Goal: Transaction & Acquisition: Book appointment/travel/reservation

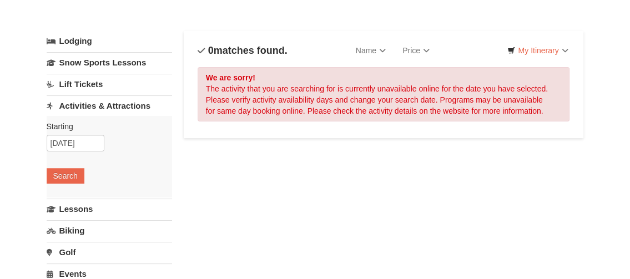
scroll to position [43, 0]
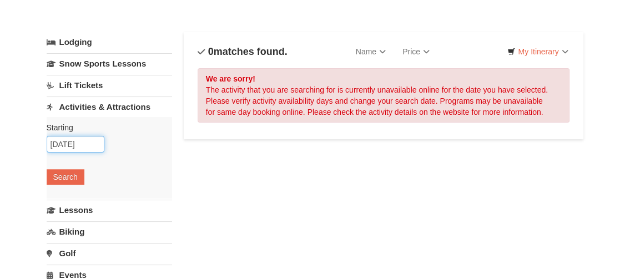
click at [91, 140] on input "10/17/2025" at bounding box center [76, 144] width 58 height 17
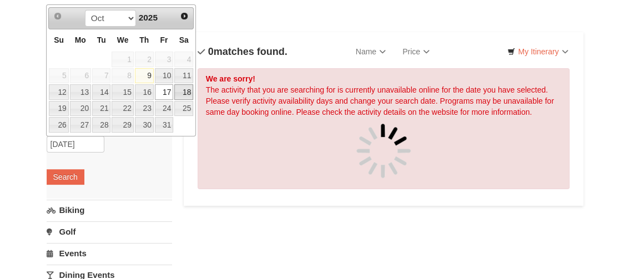
click at [185, 91] on link "18" at bounding box center [183, 92] width 19 height 16
type input "[DATE]"
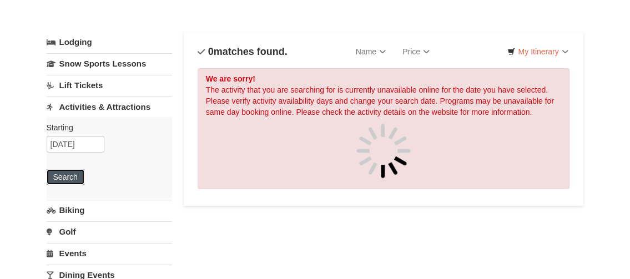
click at [72, 177] on button "Search" at bounding box center [66, 177] width 38 height 16
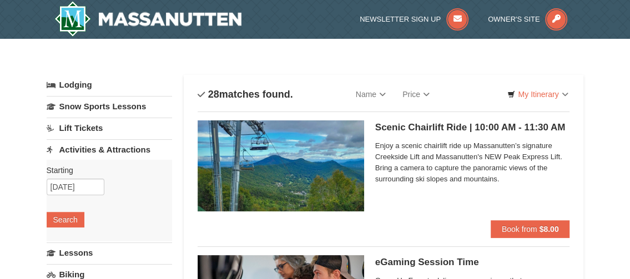
select select "10"
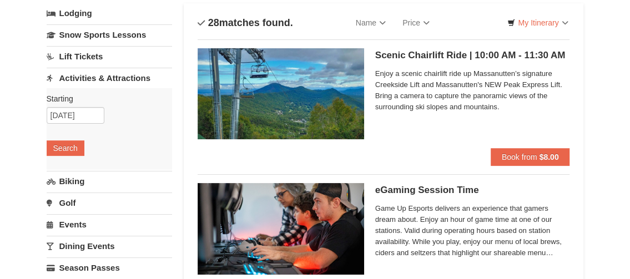
scroll to position [72, 0]
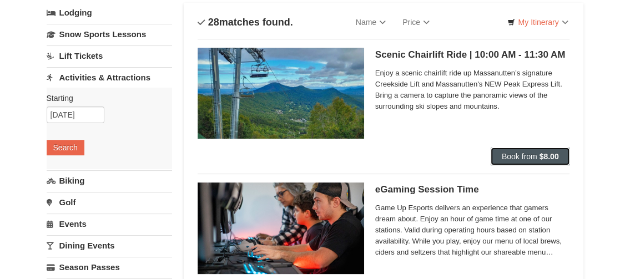
click at [511, 155] on span "Book from" at bounding box center [520, 156] width 36 height 9
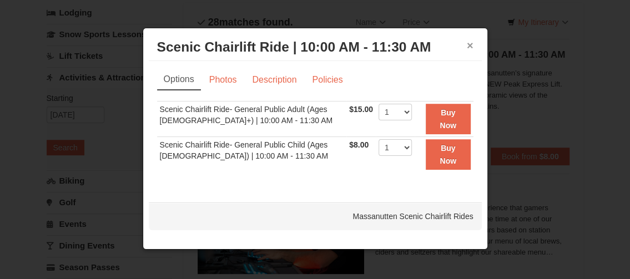
click at [473, 48] on button "×" at bounding box center [470, 45] width 7 height 11
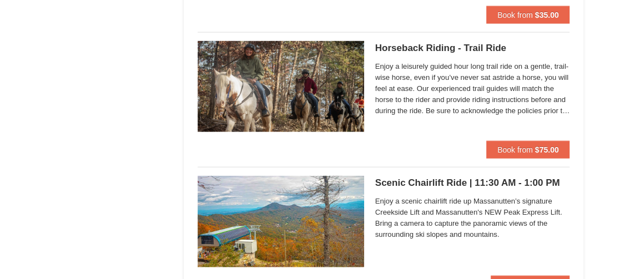
scroll to position [1468, 0]
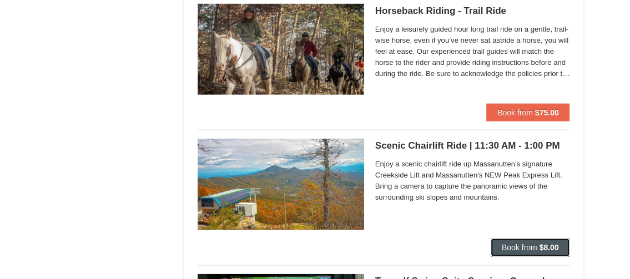
click at [513, 252] on button "Book from $8.00" at bounding box center [530, 248] width 79 height 18
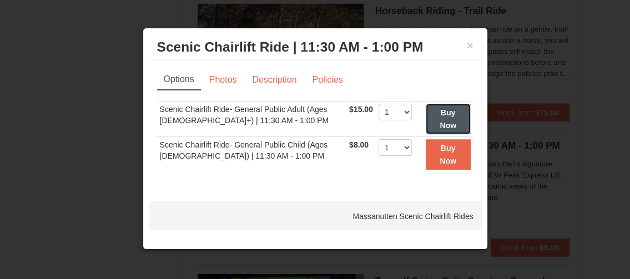
click at [441, 127] on strong "Buy Now" at bounding box center [448, 118] width 17 height 21
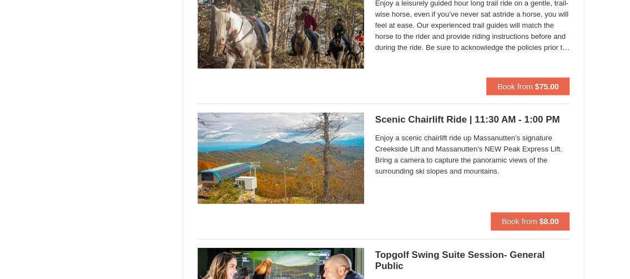
scroll to position [1509, 0]
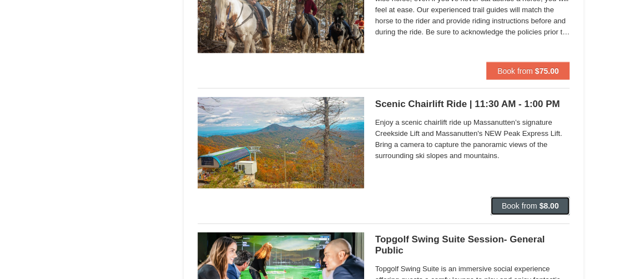
click at [502, 209] on button "Book from $8.00" at bounding box center [530, 206] width 79 height 18
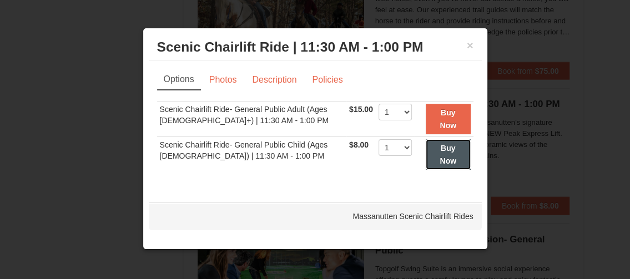
click at [430, 147] on button "Buy Now" at bounding box center [448, 154] width 45 height 31
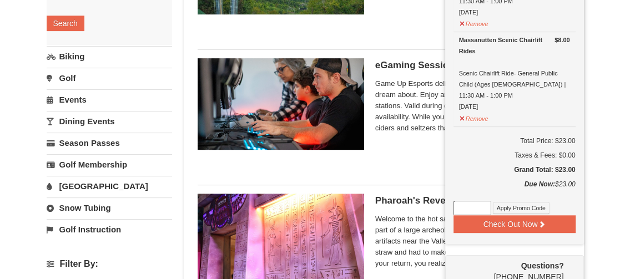
scroll to position [195, 0]
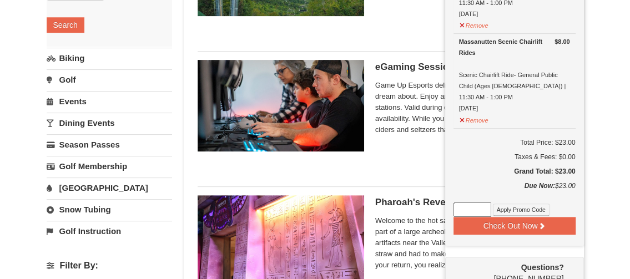
click at [414, 167] on div "eGaming Session Time Perfect Break Game Up Esports delivers an experience that …" at bounding box center [384, 109] width 373 height 117
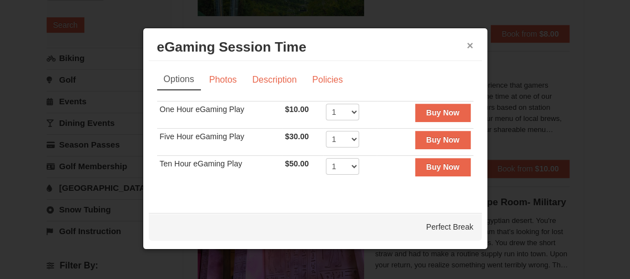
click at [473, 47] on button "×" at bounding box center [470, 45] width 7 height 11
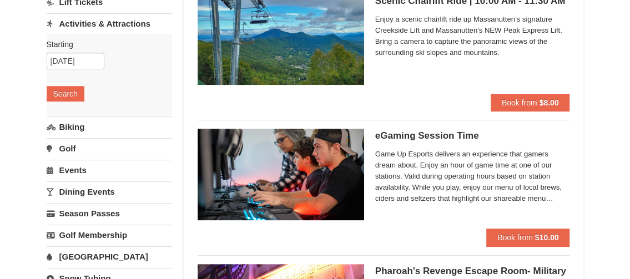
scroll to position [130, 0]
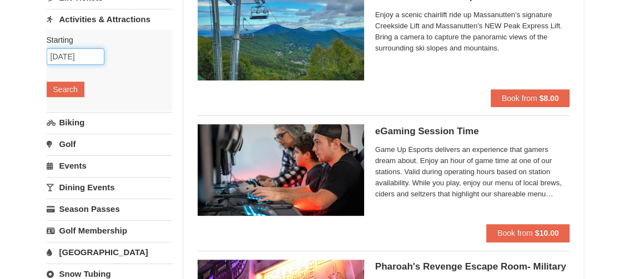
click at [85, 61] on input "[DATE]" at bounding box center [76, 56] width 58 height 17
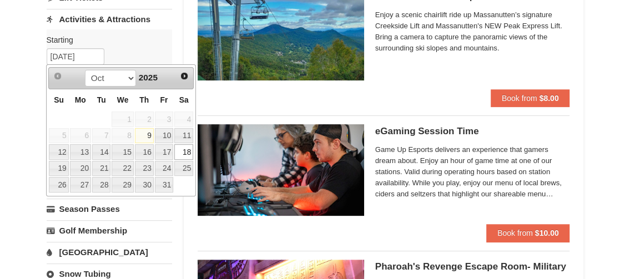
click at [179, 155] on link "18" at bounding box center [183, 152] width 19 height 16
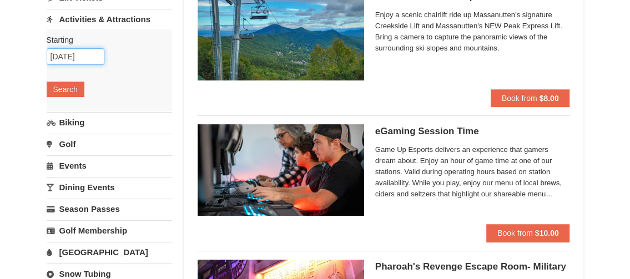
click at [98, 57] on input "[DATE]" at bounding box center [76, 56] width 58 height 17
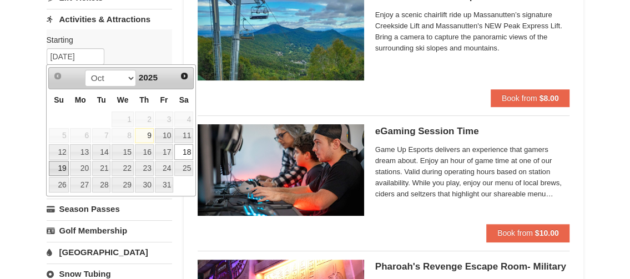
click at [62, 165] on link "19" at bounding box center [58, 169] width 19 height 16
type input "[DATE]"
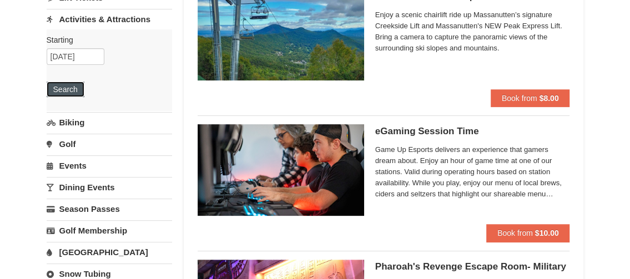
click at [74, 91] on button "Search" at bounding box center [66, 90] width 38 height 16
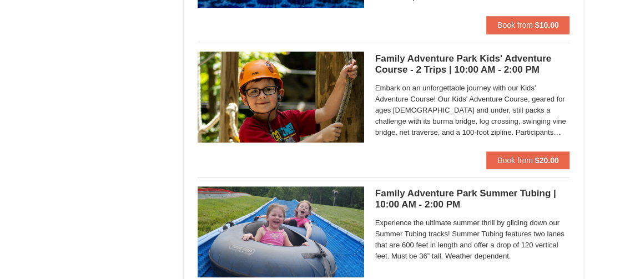
scroll to position [2624, 0]
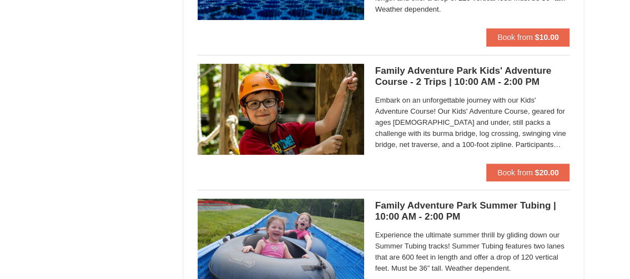
click at [416, 76] on h5 "Family Adventure Park Kids' Adventure Course - 2 Trips | 10:00 AM - 2:00 PM Mas…" at bounding box center [472, 77] width 195 height 22
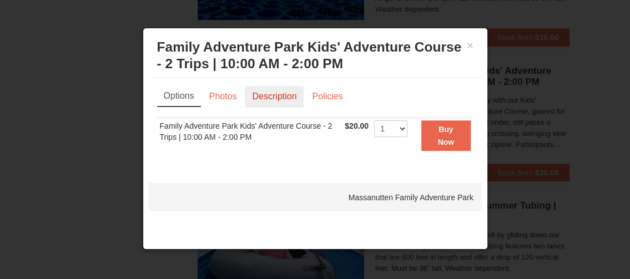
drag, startPoint x: 302, startPoint y: 82, endPoint x: 274, endPoint y: 100, distance: 32.8
click at [274, 100] on link "Description" at bounding box center [274, 96] width 59 height 21
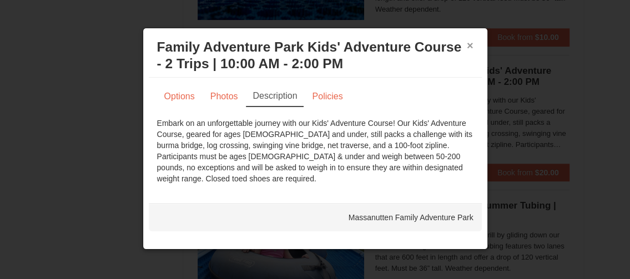
click at [470, 44] on button "×" at bounding box center [470, 45] width 7 height 11
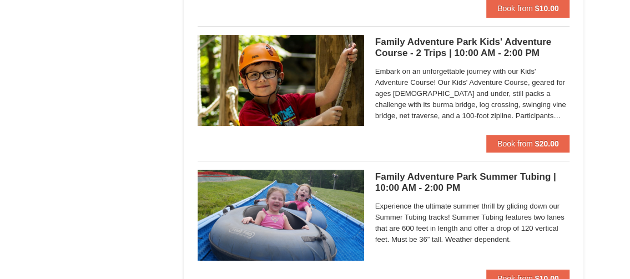
scroll to position [2656, 0]
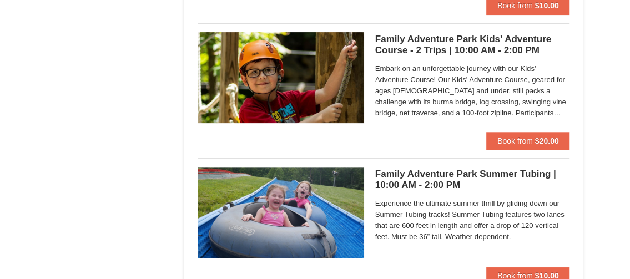
click at [454, 179] on h5 "Family Adventure Park Summer Tubing | 10:00 AM - 2:00 PM Massanutten Family Adv…" at bounding box center [472, 180] width 195 height 22
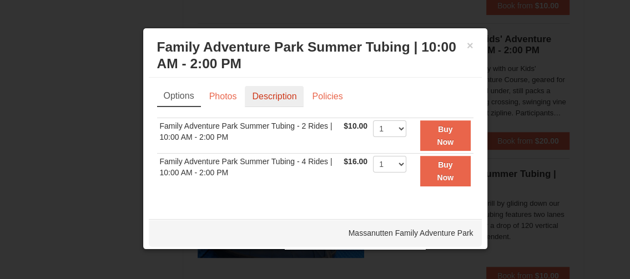
click at [284, 101] on link "Description" at bounding box center [274, 96] width 59 height 21
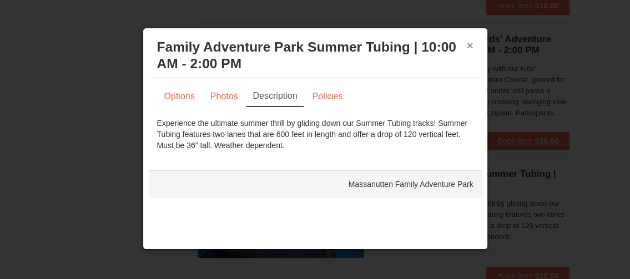
click at [472, 46] on button "×" at bounding box center [470, 45] width 7 height 11
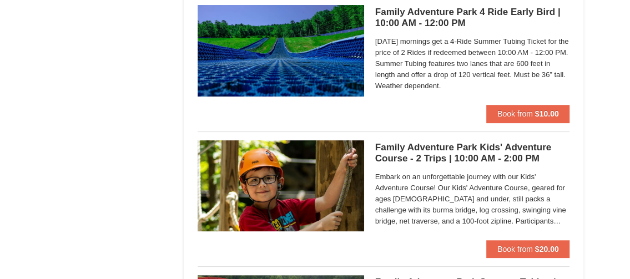
scroll to position [2548, 0]
click at [460, 109] on div "Family Adventure Park 4 Ride Early Bird | 10:00 AM - 12:00 PM Massanutten Famil…" at bounding box center [384, 54] width 373 height 117
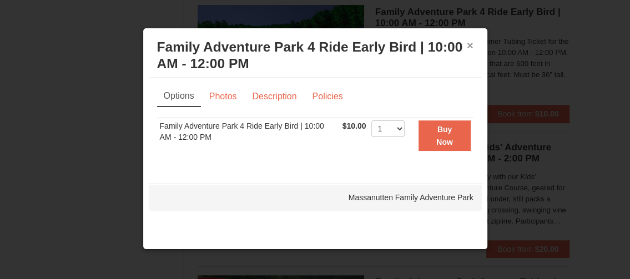
click at [470, 47] on button "×" at bounding box center [470, 45] width 7 height 11
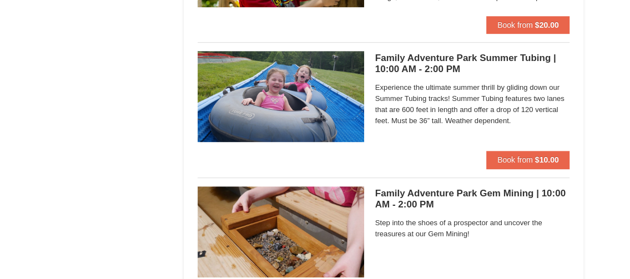
scroll to position [2772, 0]
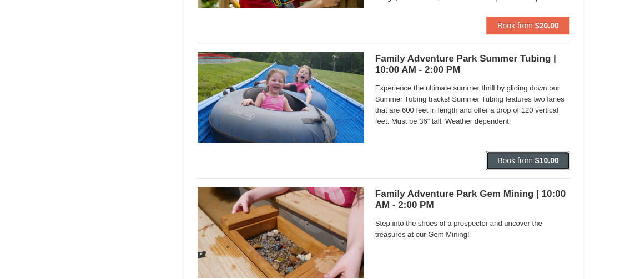
click at [509, 159] on span "Book from" at bounding box center [516, 160] width 36 height 9
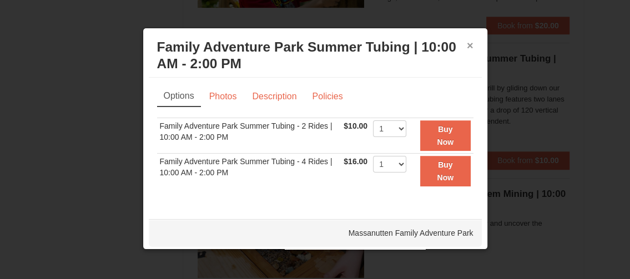
click at [467, 44] on button "×" at bounding box center [470, 45] width 7 height 11
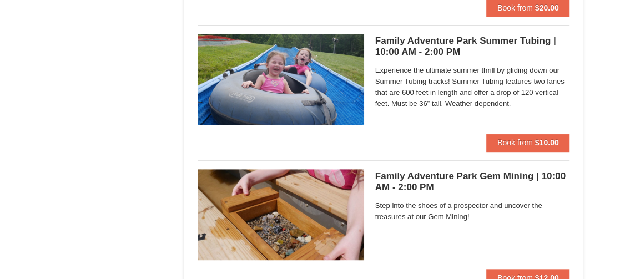
scroll to position [2789, 0]
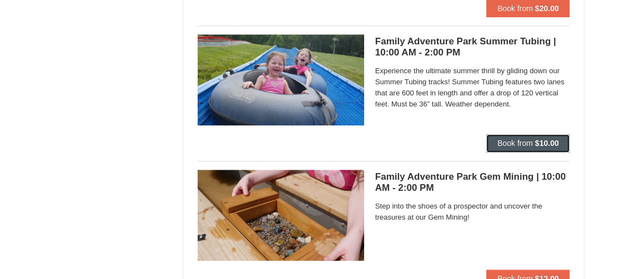
click at [520, 142] on span "Book from" at bounding box center [516, 143] width 36 height 9
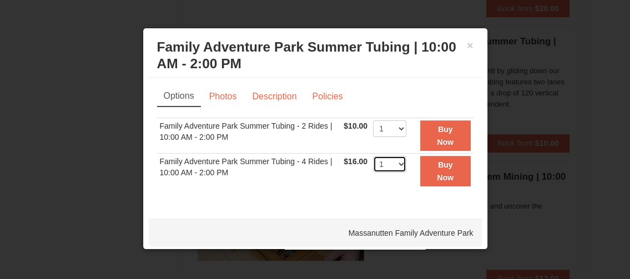
click at [393, 159] on select "1 2 3 4 5 6 7 8 9 10 11 12 13 14 15 16 17 18 19 20 21 22" at bounding box center [389, 164] width 33 height 17
select select "2"
click at [373, 156] on select "1 2 3 4 5 6 7 8 9 10 11 12 13 14 15 16 17 18 19 20 21 22" at bounding box center [389, 164] width 33 height 17
click at [282, 91] on link "Description" at bounding box center [274, 96] width 59 height 21
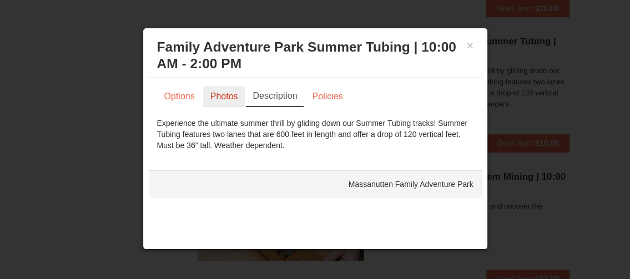
click at [225, 94] on link "Photos" at bounding box center [224, 96] width 42 height 21
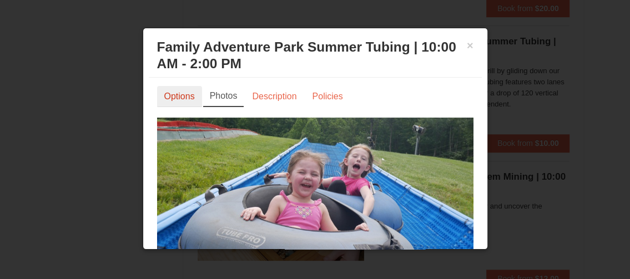
click at [185, 96] on link "Options" at bounding box center [179, 96] width 45 height 21
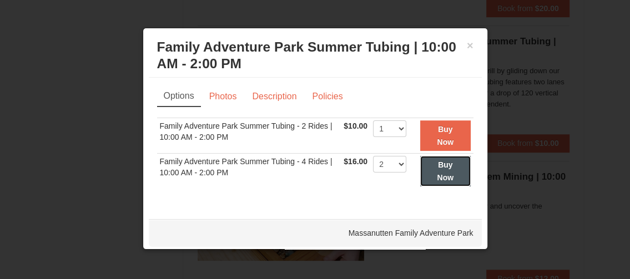
click at [438, 178] on strong "Buy Now" at bounding box center [446, 170] width 17 height 21
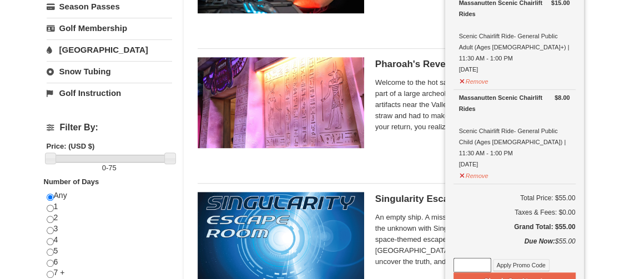
scroll to position [335, 0]
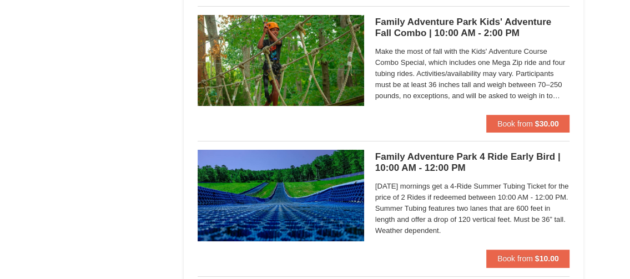
scroll to position [2403, 0]
click at [431, 155] on h5 "Family Adventure Park 4 Ride Early Bird | 10:00 AM - 12:00 PM Massanutten Famil…" at bounding box center [472, 163] width 195 height 22
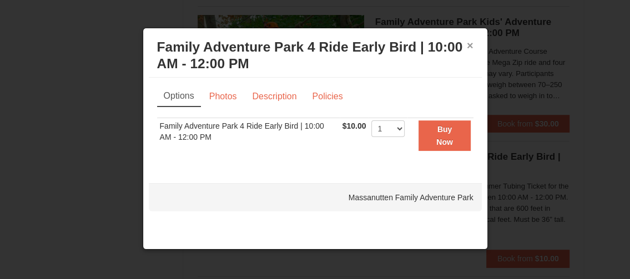
click at [469, 43] on button "×" at bounding box center [470, 45] width 7 height 11
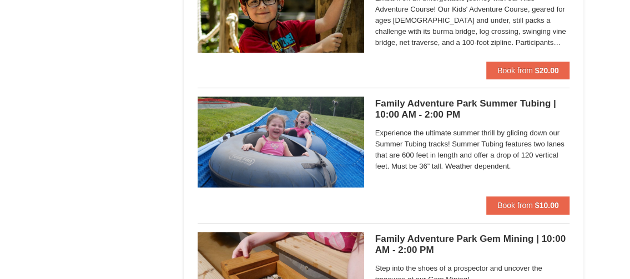
scroll to position [2727, 0]
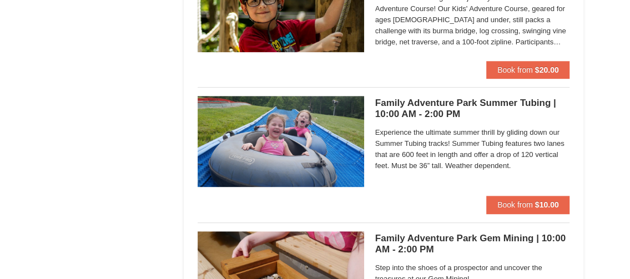
click at [448, 116] on h5 "Family Adventure Park Summer Tubing | 10:00 AM - 2:00 PM Massanutten Family Adv…" at bounding box center [472, 109] width 195 height 22
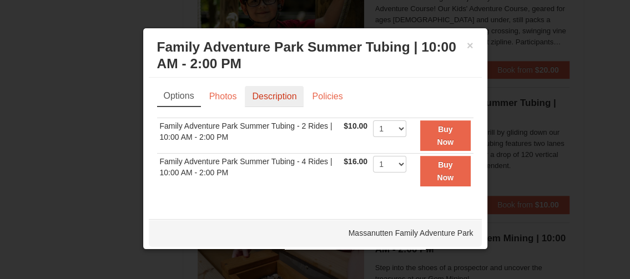
click at [269, 103] on link "Description" at bounding box center [274, 96] width 59 height 21
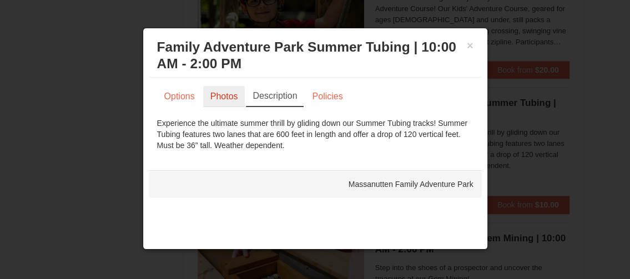
click at [232, 101] on link "Photos" at bounding box center [224, 96] width 42 height 21
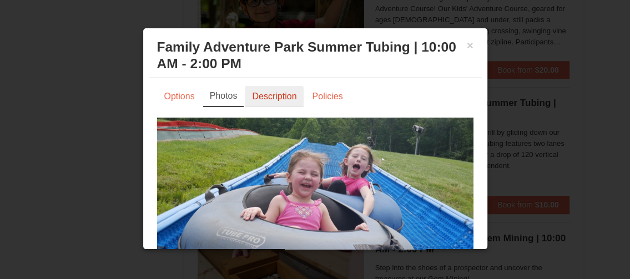
click at [279, 101] on link "Description" at bounding box center [274, 96] width 59 height 21
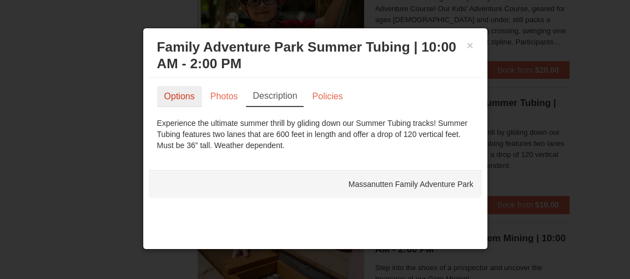
click at [191, 99] on link "Options" at bounding box center [179, 96] width 45 height 21
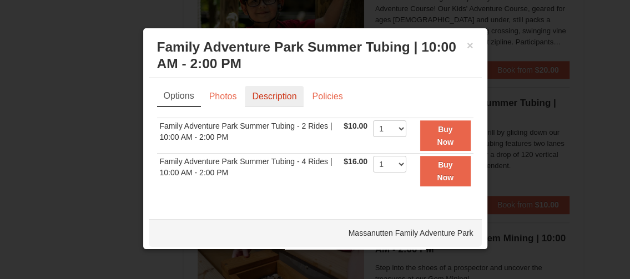
click at [283, 102] on link "Description" at bounding box center [274, 96] width 59 height 21
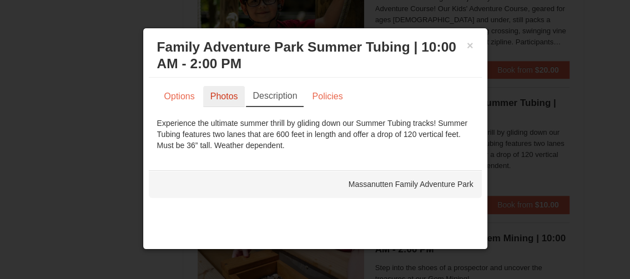
click at [234, 102] on link "Photos" at bounding box center [224, 96] width 42 height 21
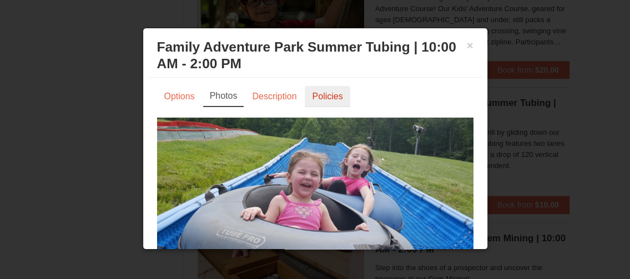
click at [322, 96] on link "Policies" at bounding box center [327, 96] width 45 height 21
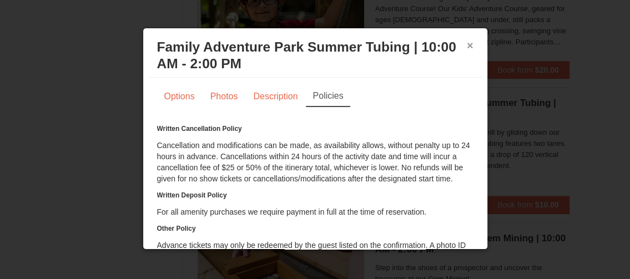
click at [467, 47] on button "×" at bounding box center [470, 45] width 7 height 11
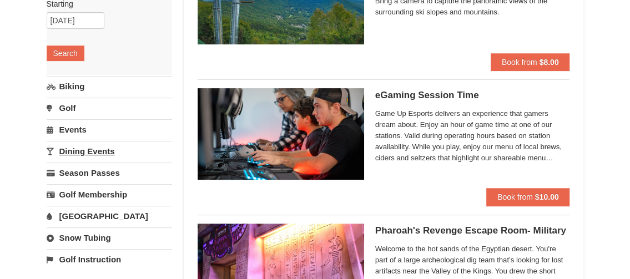
scroll to position [178, 0]
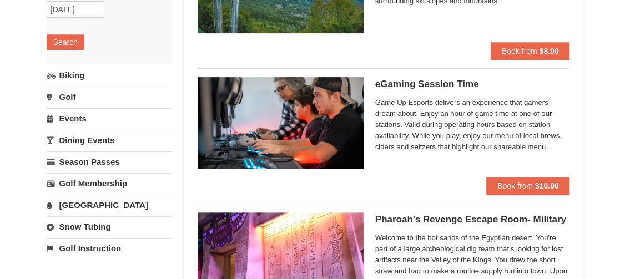
click at [98, 200] on link "[GEOGRAPHIC_DATA]" at bounding box center [110, 205] width 126 height 21
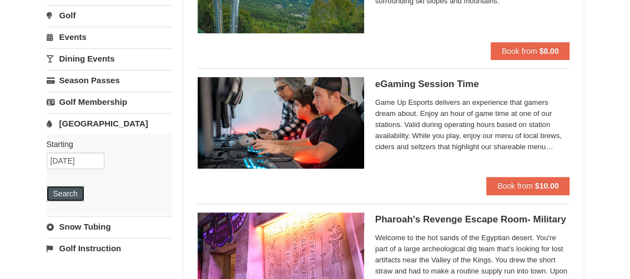
click at [72, 189] on button "Search" at bounding box center [66, 194] width 38 height 16
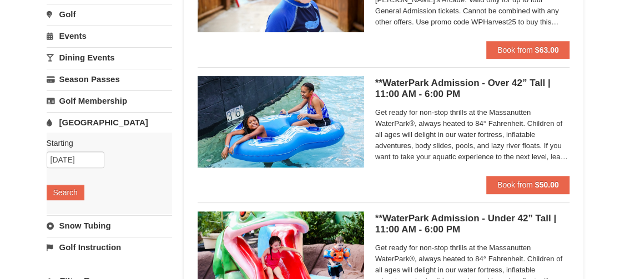
click at [328, 152] on img at bounding box center [281, 121] width 167 height 91
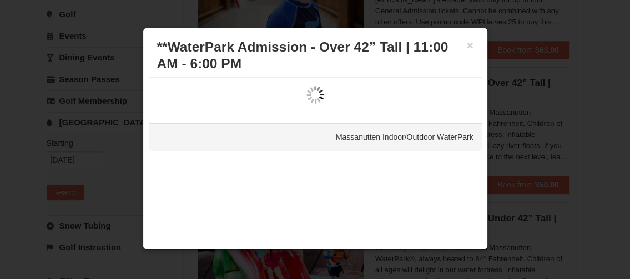
scroll to position [215, 0]
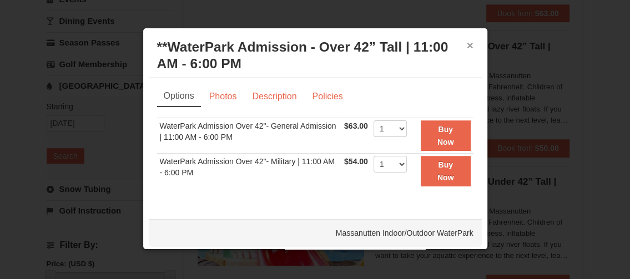
click at [467, 44] on button "×" at bounding box center [470, 45] width 7 height 11
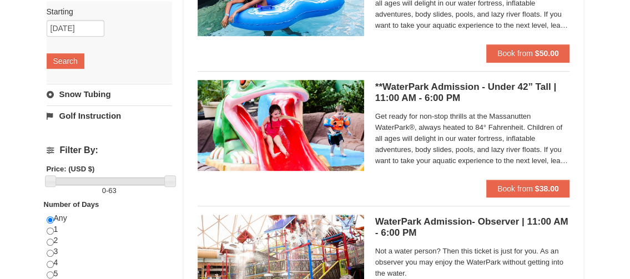
scroll to position [294, 0]
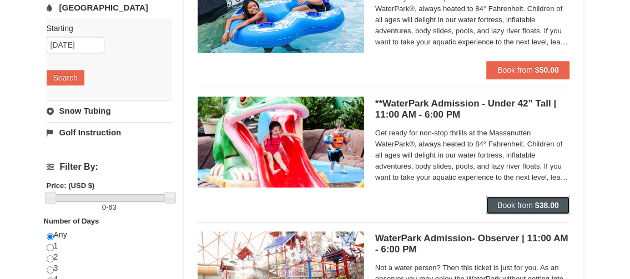
click at [508, 205] on span "Book from" at bounding box center [516, 205] width 36 height 9
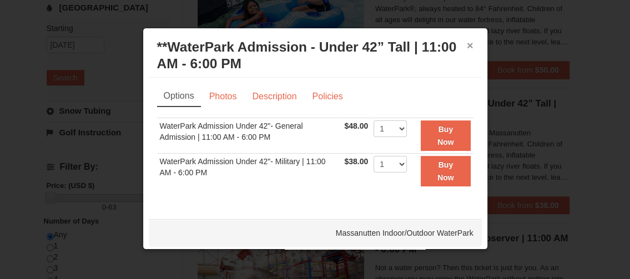
click at [467, 44] on button "×" at bounding box center [470, 45] width 7 height 11
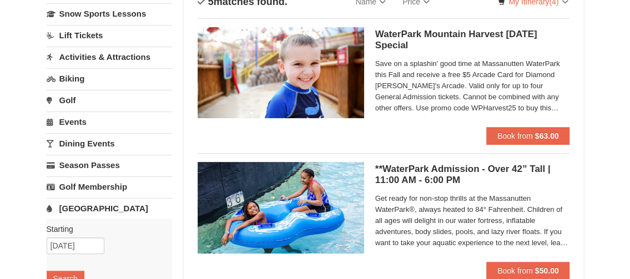
scroll to position [0, 0]
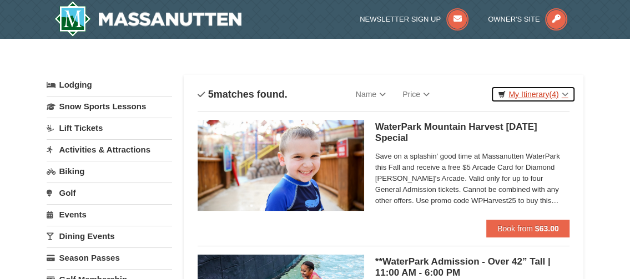
click at [544, 94] on link "My Itinerary (4)" at bounding box center [533, 94] width 84 height 17
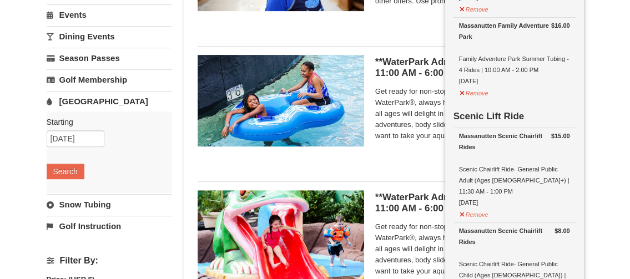
scroll to position [200, 0]
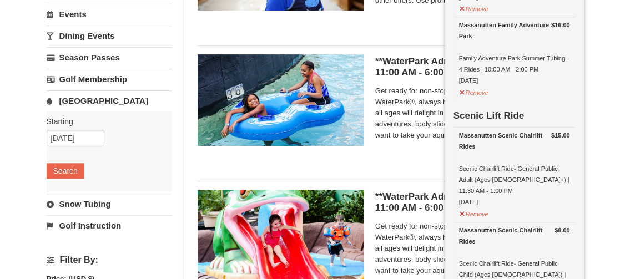
click at [611, 161] on div "× Categories List Filter My Itinerary (4) Check Out Now Zip-line $16.00 Massanu…" at bounding box center [315, 227] width 630 height 779
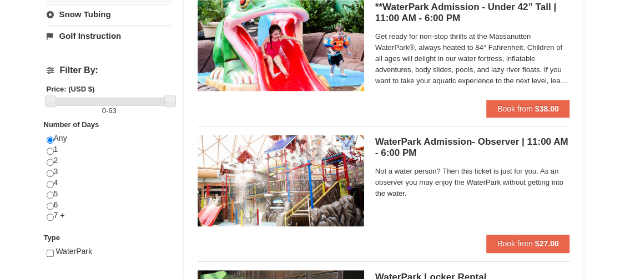
scroll to position [392, 0]
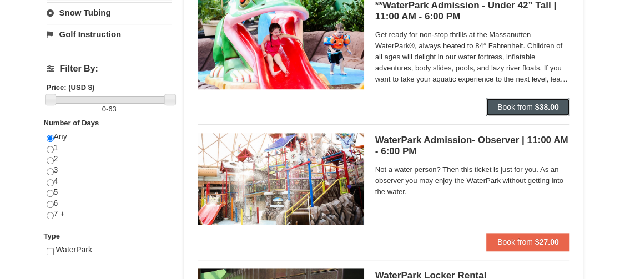
click at [509, 112] on button "Book from $38.00" at bounding box center [528, 107] width 84 height 18
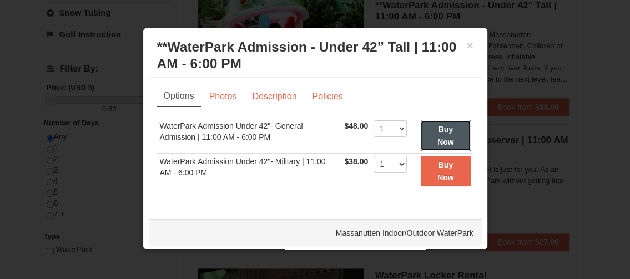
click at [438, 138] on strong "Buy Now" at bounding box center [446, 135] width 17 height 21
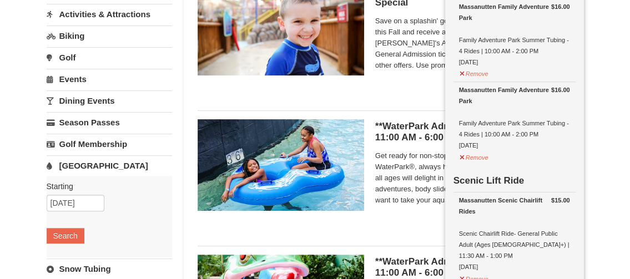
scroll to position [143, 0]
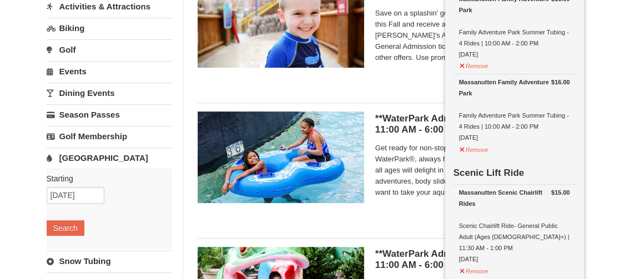
click at [379, 162] on span "Get ready for non-stop thrills at the Massanutten WaterPark®, always heated to …" at bounding box center [472, 171] width 195 height 56
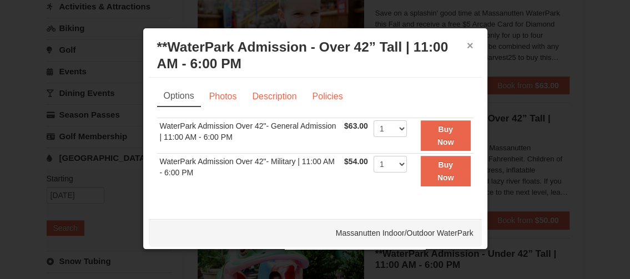
click at [467, 44] on button "×" at bounding box center [470, 45] width 7 height 11
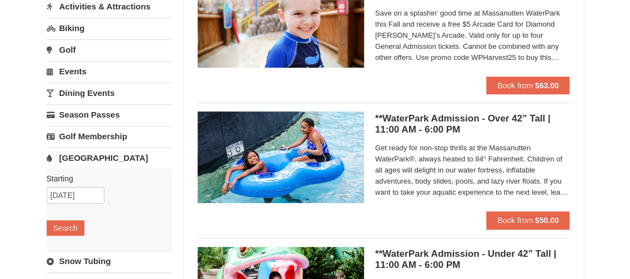
click at [497, 210] on div "**WaterPark Admission - Over 42” Tall | 11:00 AM - 6:00 PM Massanutten Indoor/O…" at bounding box center [472, 162] width 195 height 100
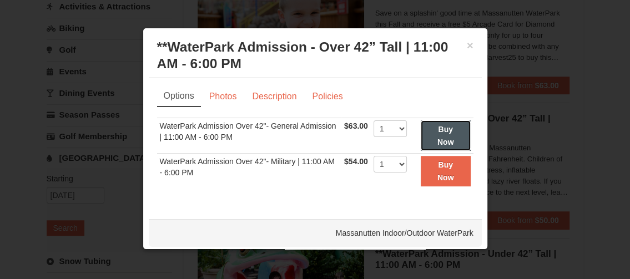
click at [427, 132] on button "Buy Now" at bounding box center [446, 136] width 50 height 31
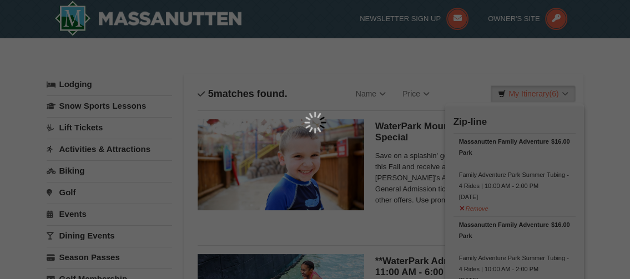
scroll to position [3, 0]
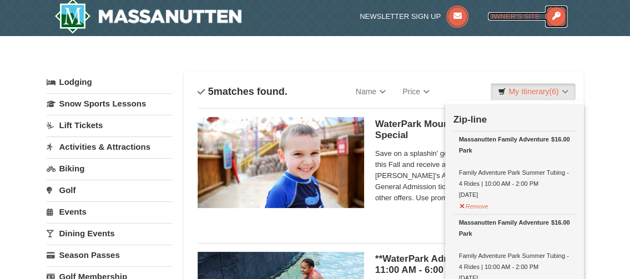
click at [505, 13] on span "Owner's Site" at bounding box center [514, 16] width 52 height 8
